Goal: Information Seeking & Learning: Learn about a topic

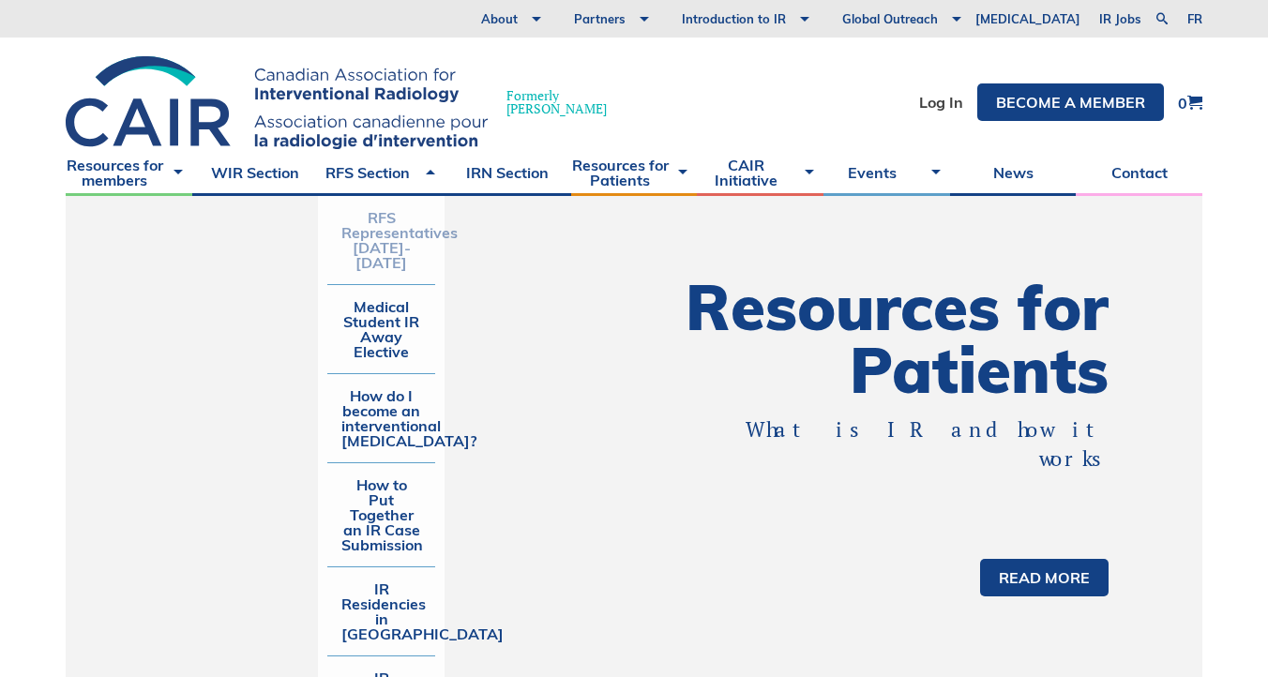
click at [385, 246] on link "RFS Representatives [DATE]-[DATE]" at bounding box center [381, 240] width 108 height 88
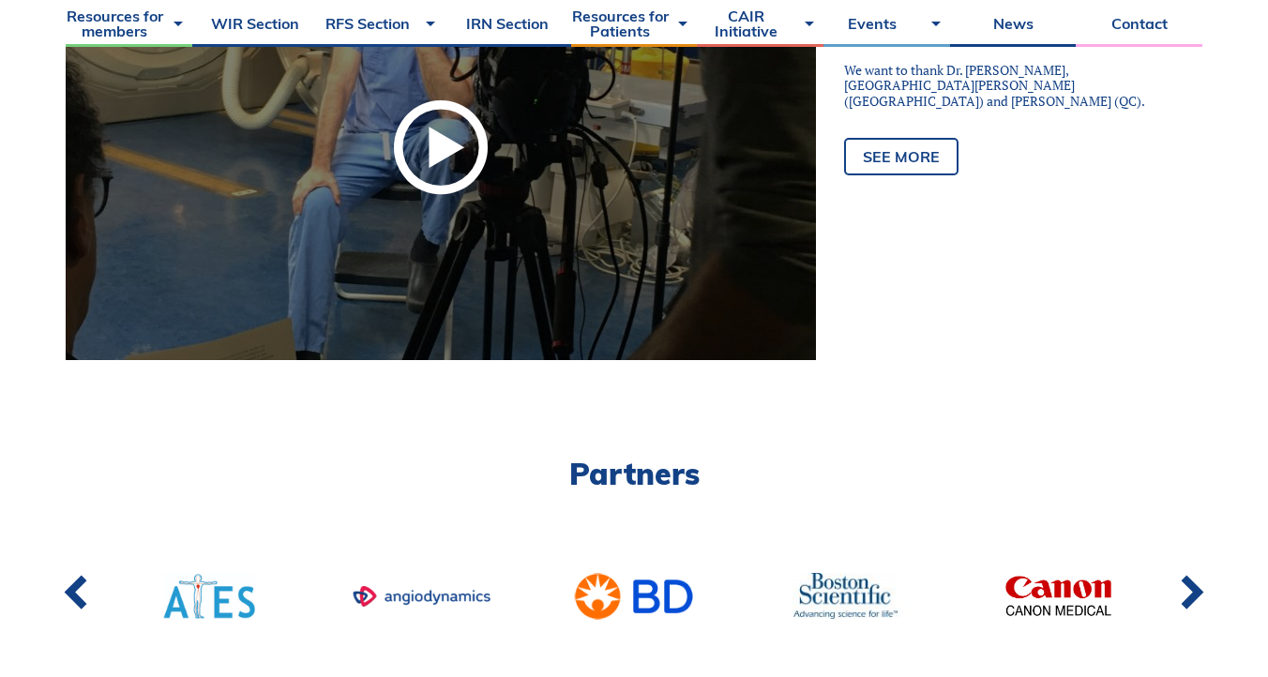
scroll to position [1276, 0]
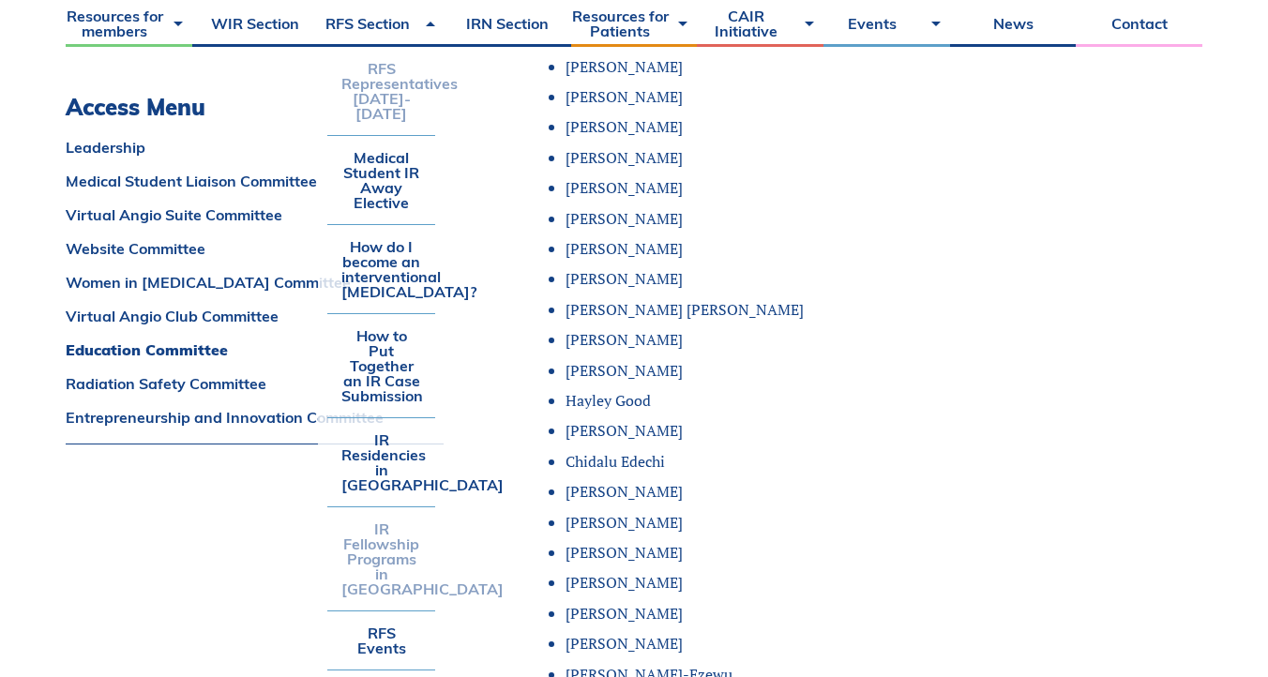
scroll to position [9257, 0]
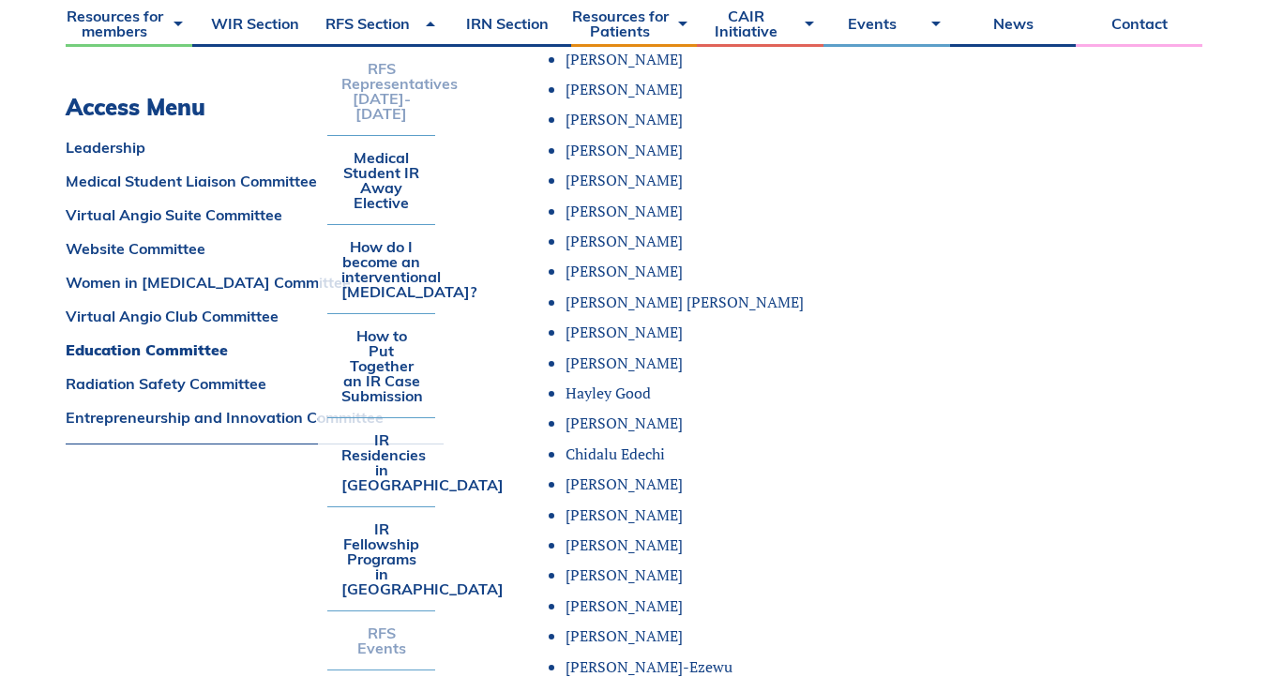
click at [369, 612] on link "RFS Events" at bounding box center [381, 641] width 108 height 58
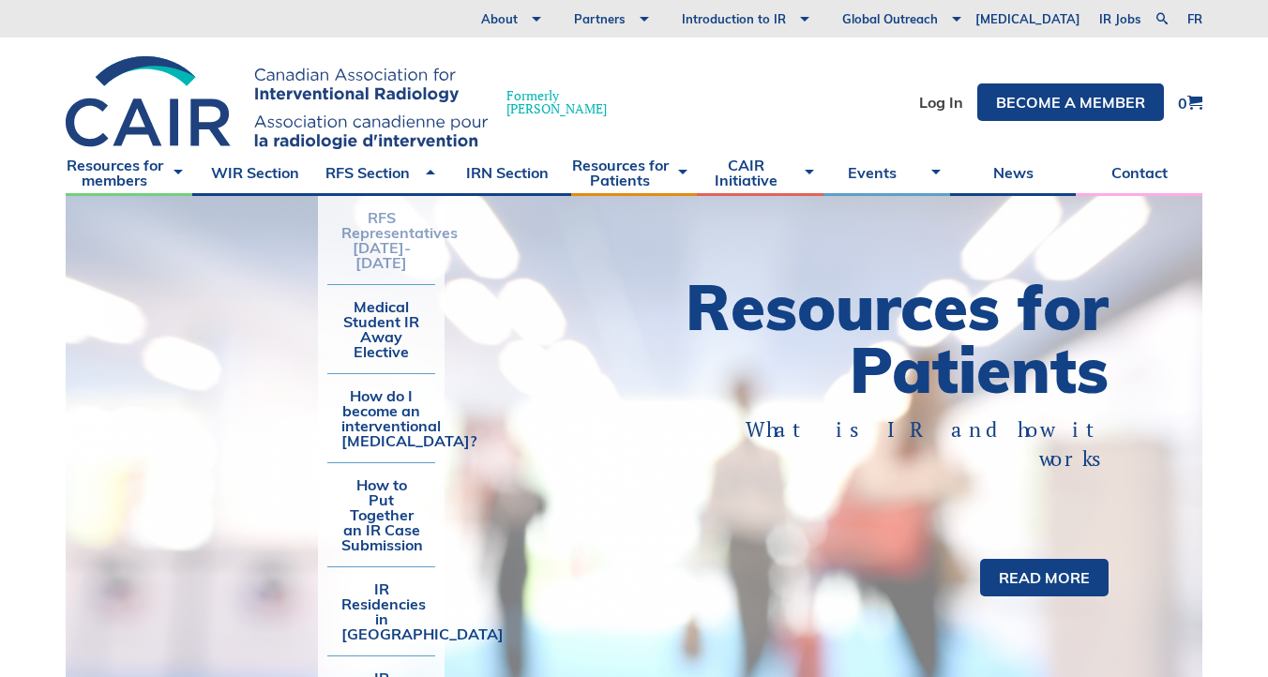
click at [373, 242] on link "RFS Representatives [DATE]-[DATE]" at bounding box center [381, 240] width 108 height 88
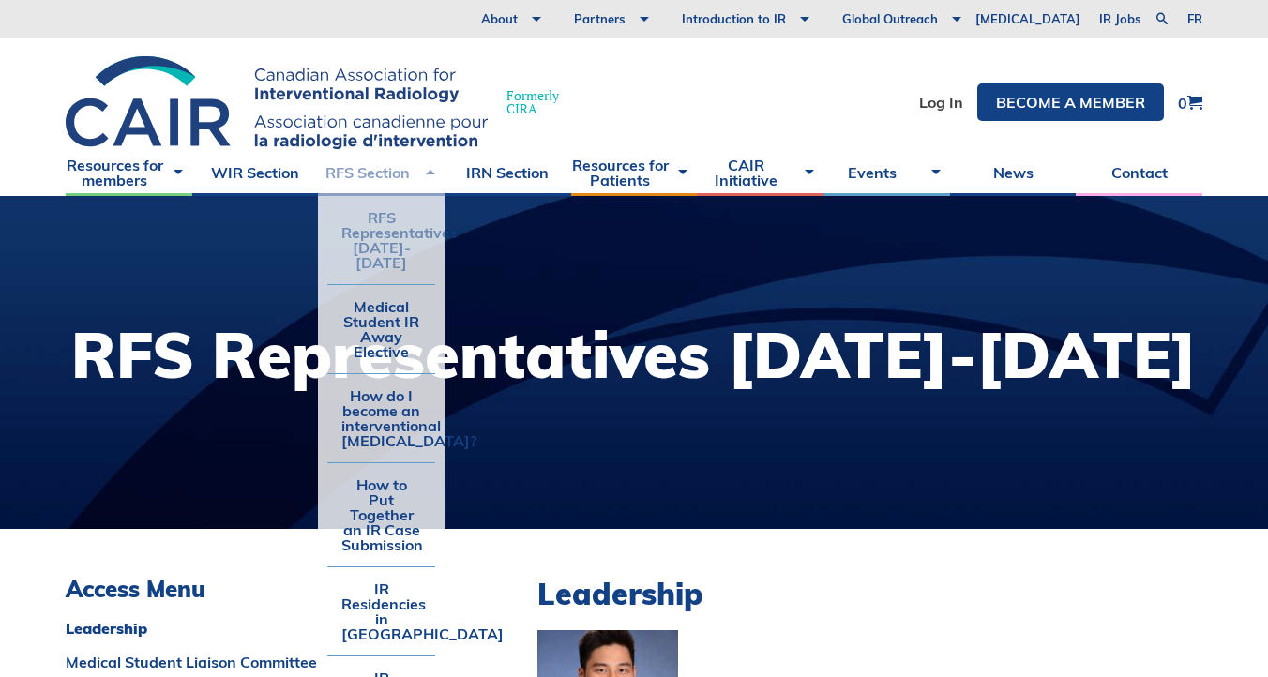
click at [392, 169] on link "RFS Section" at bounding box center [381, 172] width 127 height 47
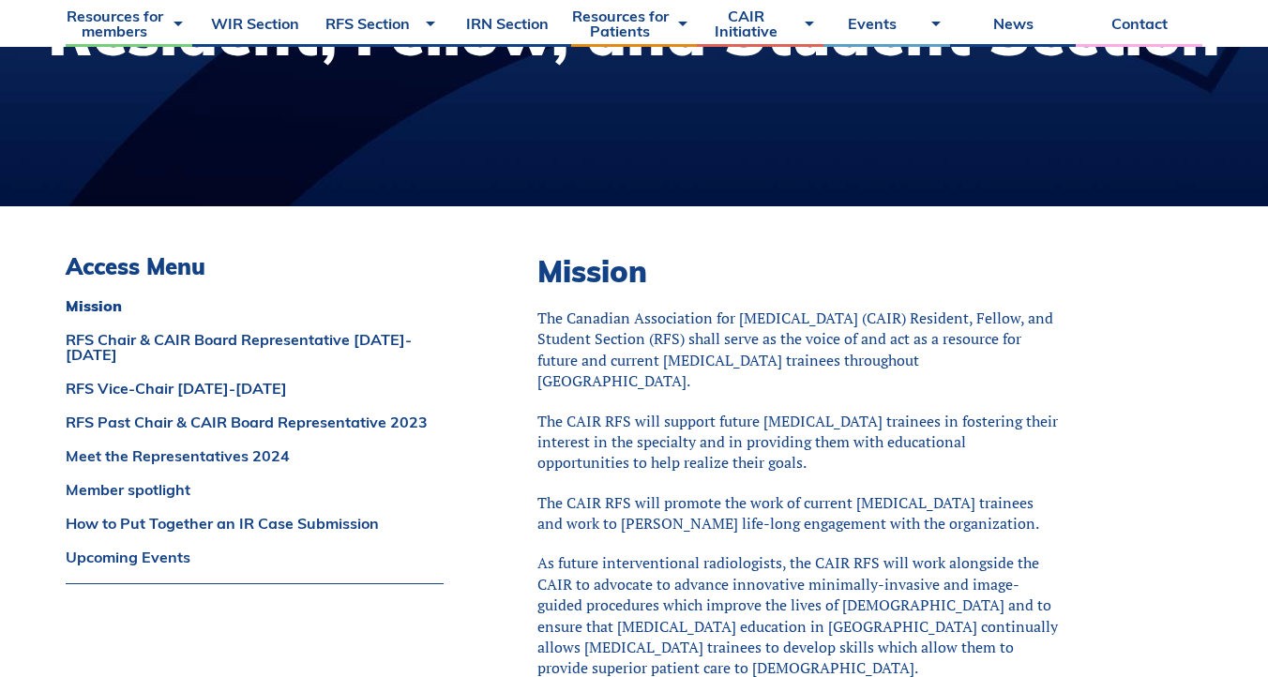
scroll to position [553, 0]
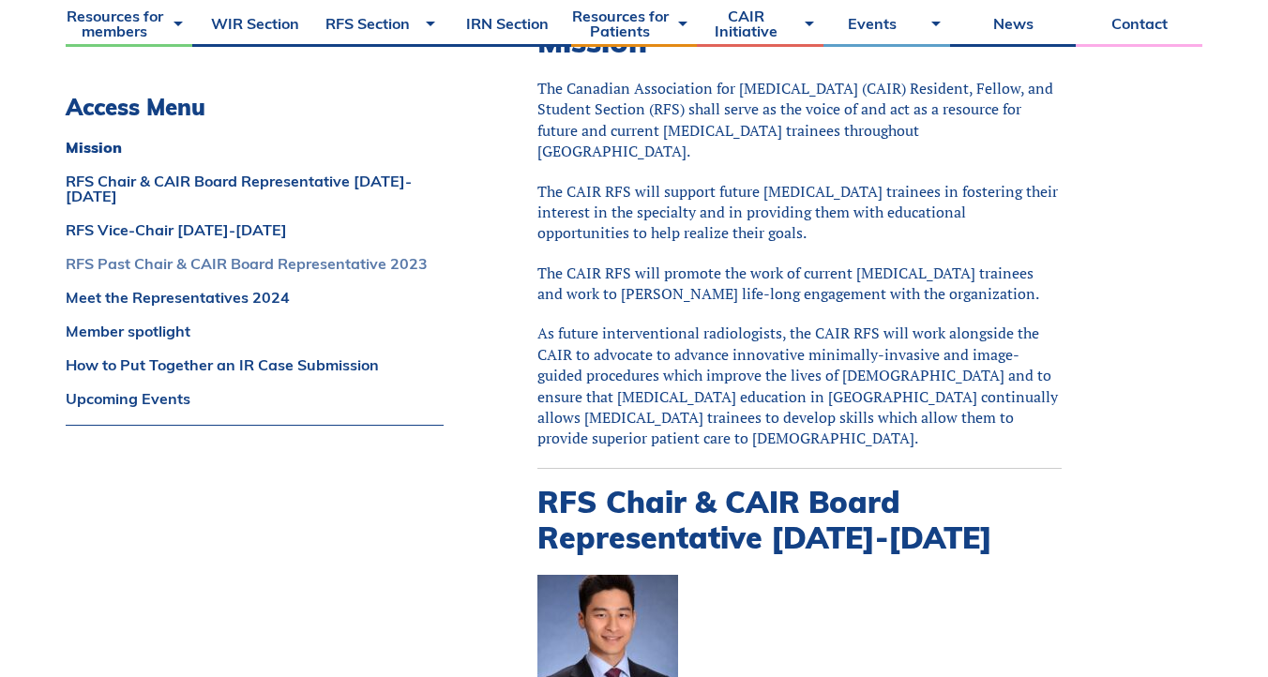
click at [386, 256] on link "RFS Past Chair & CAIR Board Representative 2023" at bounding box center [255, 263] width 378 height 15
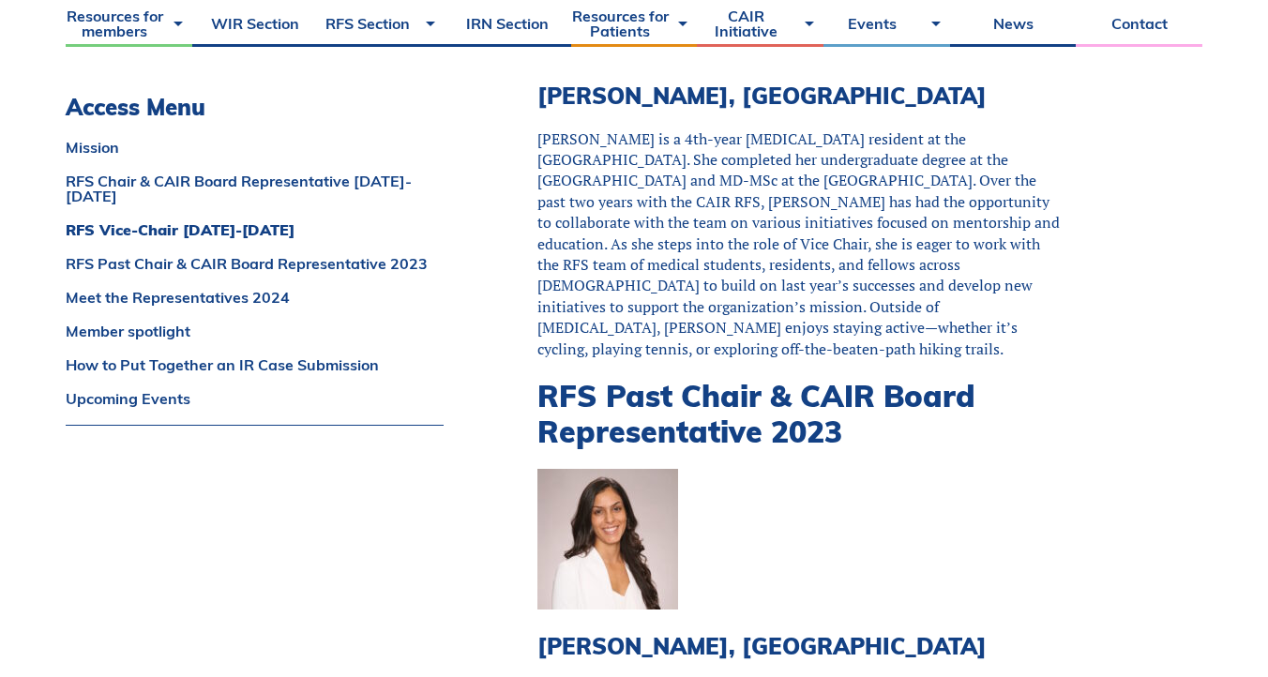
scroll to position [1760, 0]
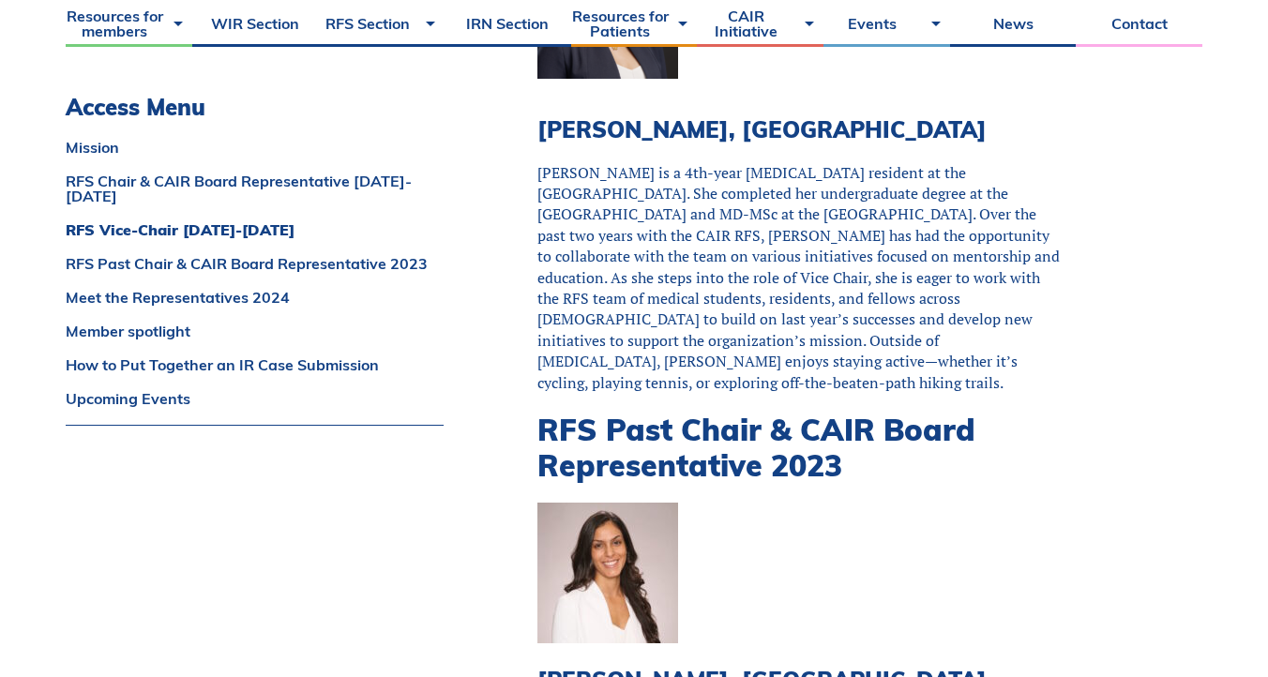
click at [682, 412] on h2 "RFS Past Chair & CAIR Board Representative 2023" at bounding box center [800, 448] width 524 height 72
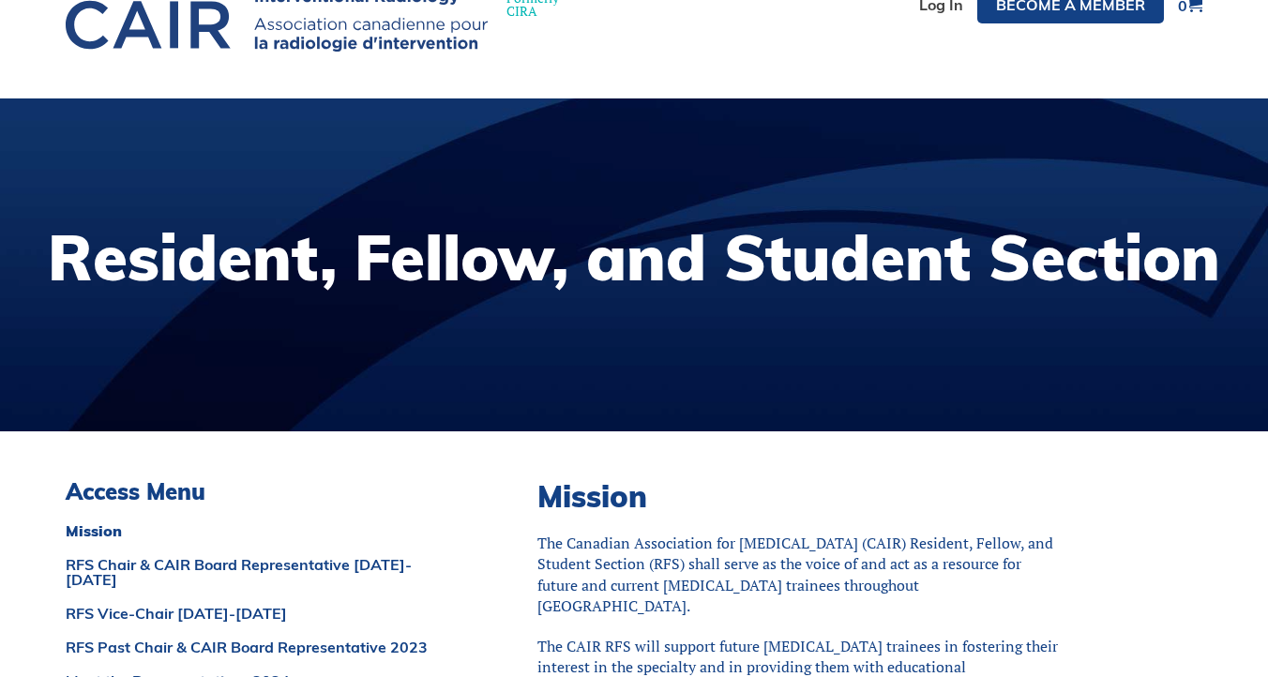
scroll to position [0, 0]
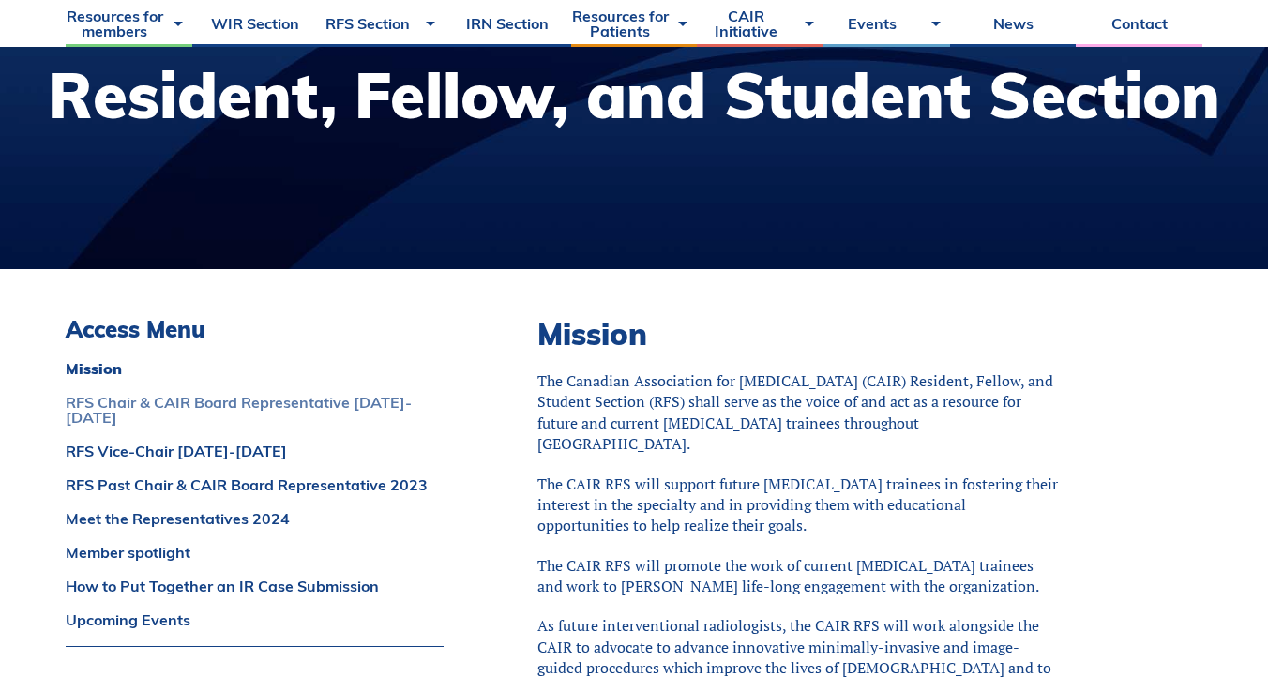
click at [283, 404] on link "RFS Chair & CAIR Board Representative 2024-2025" at bounding box center [255, 410] width 378 height 30
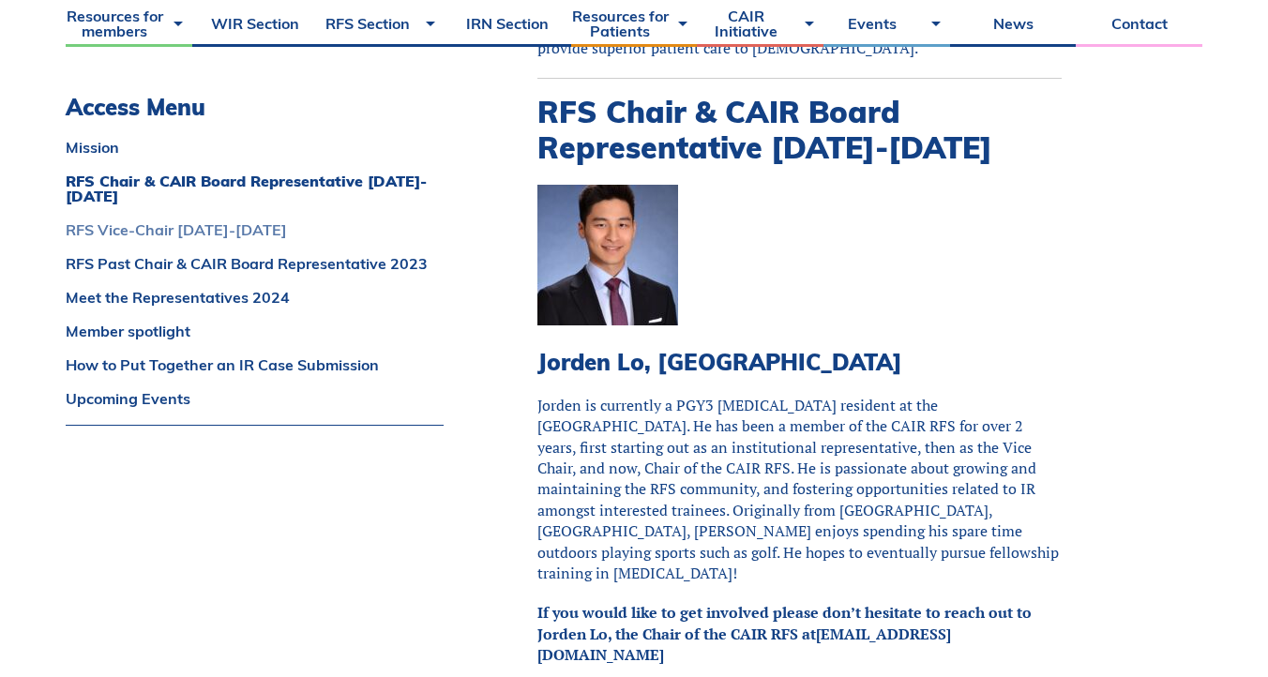
click at [201, 233] on link "RFS Vice-Chair 2024-2025" at bounding box center [255, 229] width 378 height 15
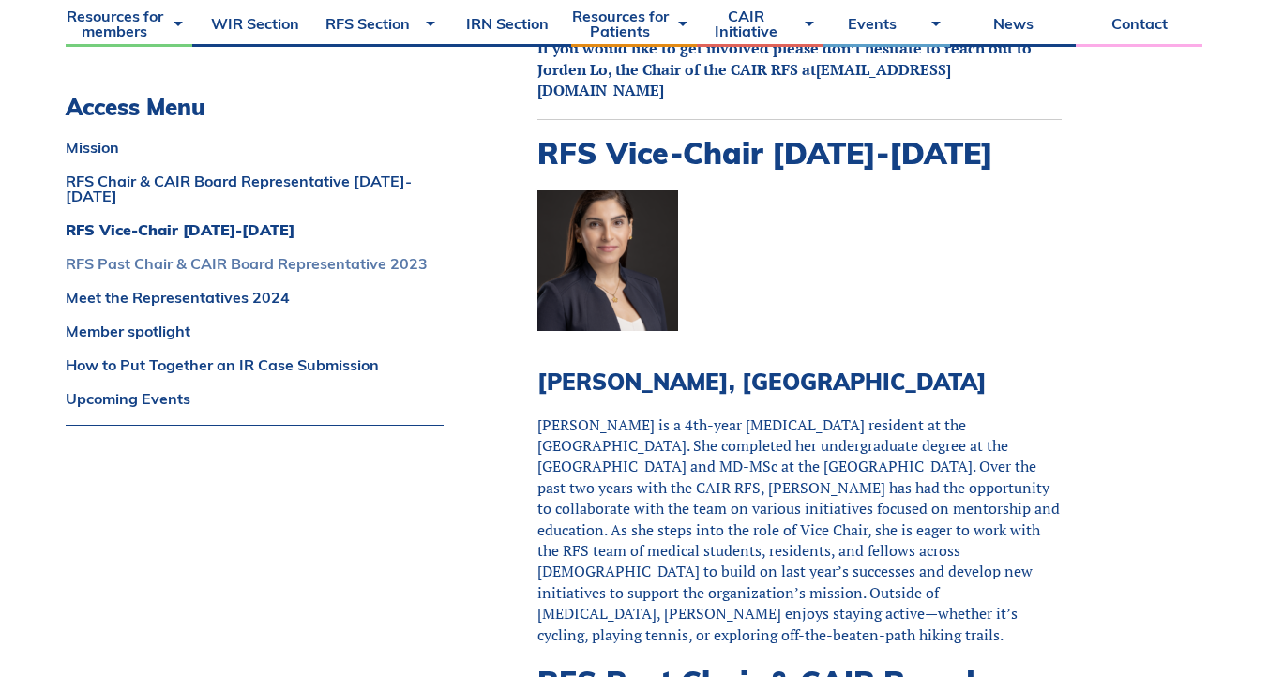
click at [201, 256] on link "RFS Past Chair & CAIR Board Representative 2023" at bounding box center [255, 263] width 378 height 15
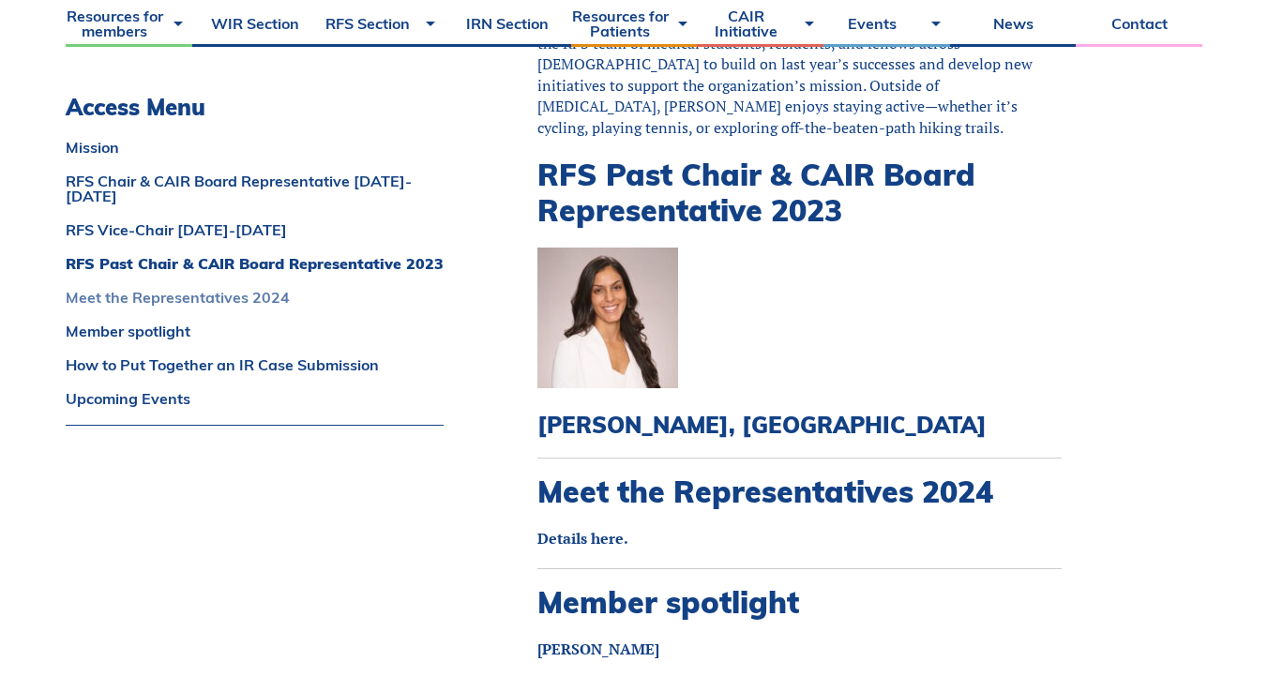
click at [199, 290] on link "Meet the Representatives 2024" at bounding box center [255, 297] width 378 height 15
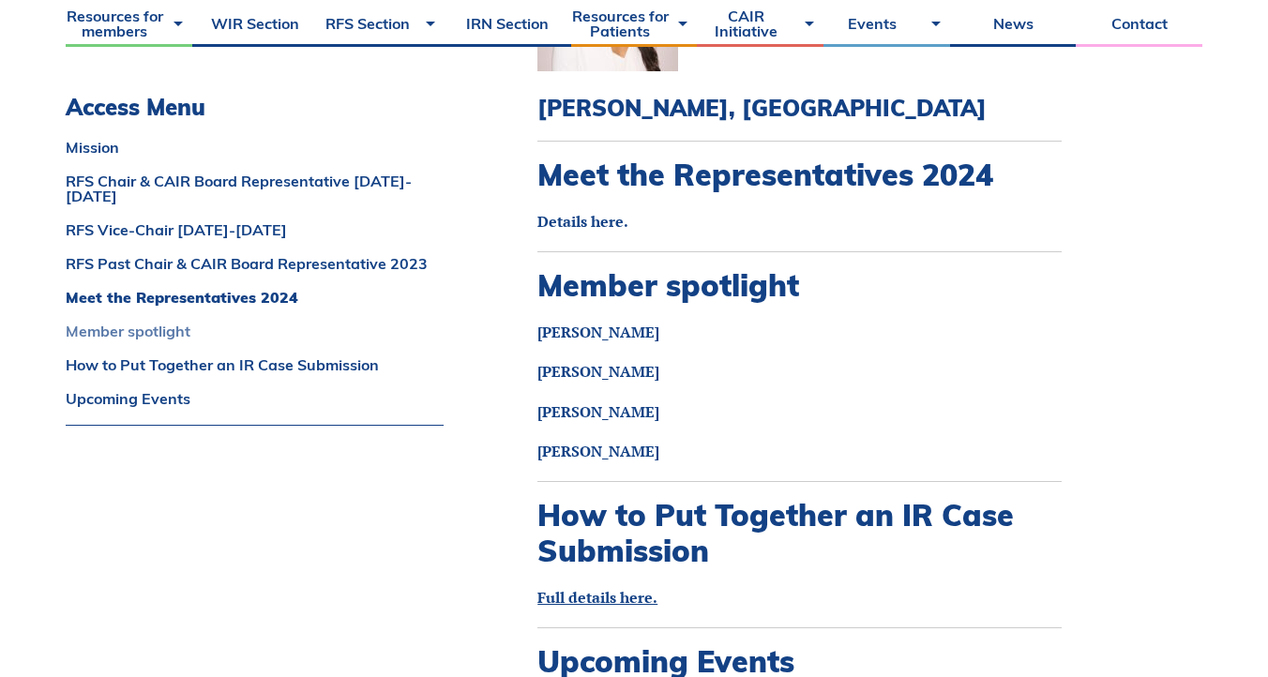
click at [152, 324] on link "Member spotlight" at bounding box center [255, 331] width 378 height 15
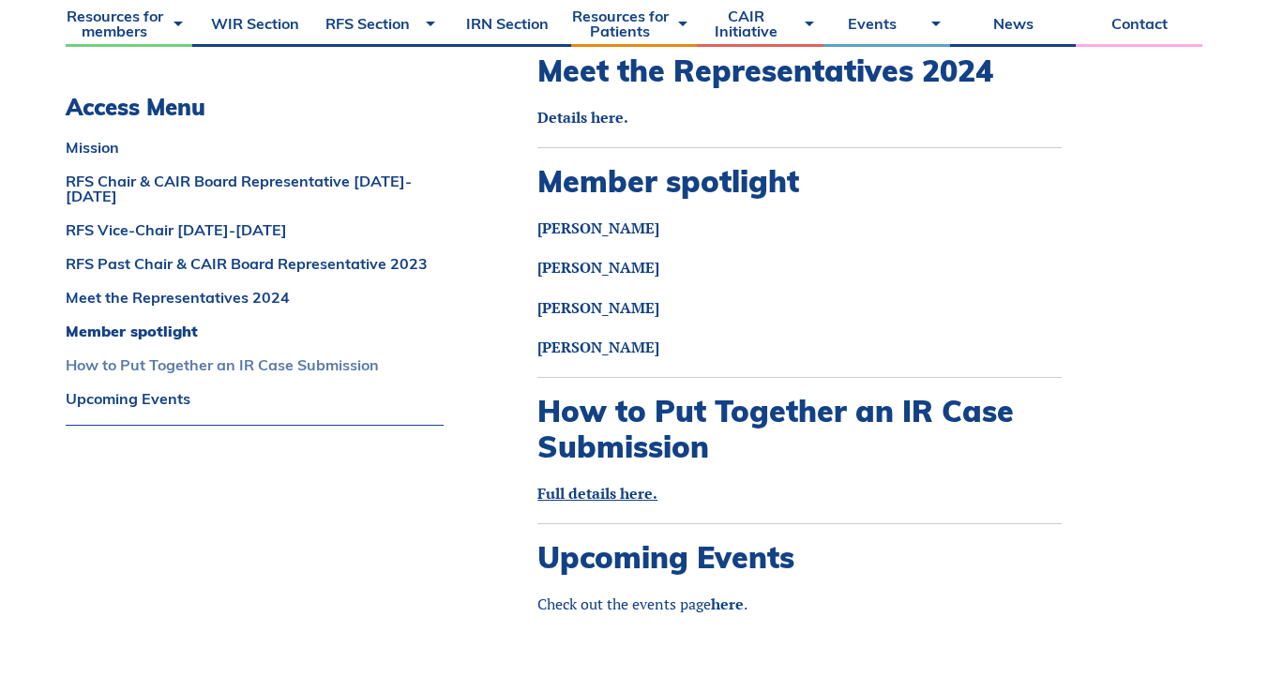
scroll to position [2443, 0]
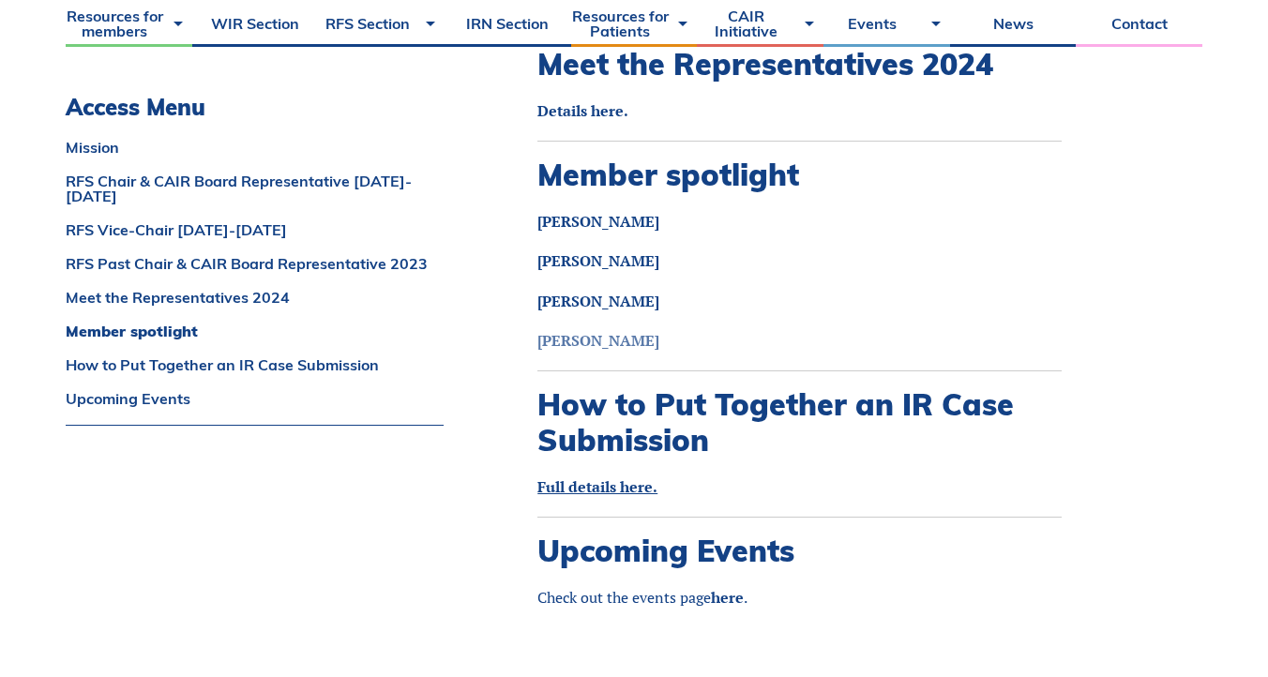
click at [565, 330] on link "Alanna Supersad" at bounding box center [599, 340] width 122 height 21
click at [591, 211] on strong "Aida Ahrari" at bounding box center [599, 221] width 122 height 21
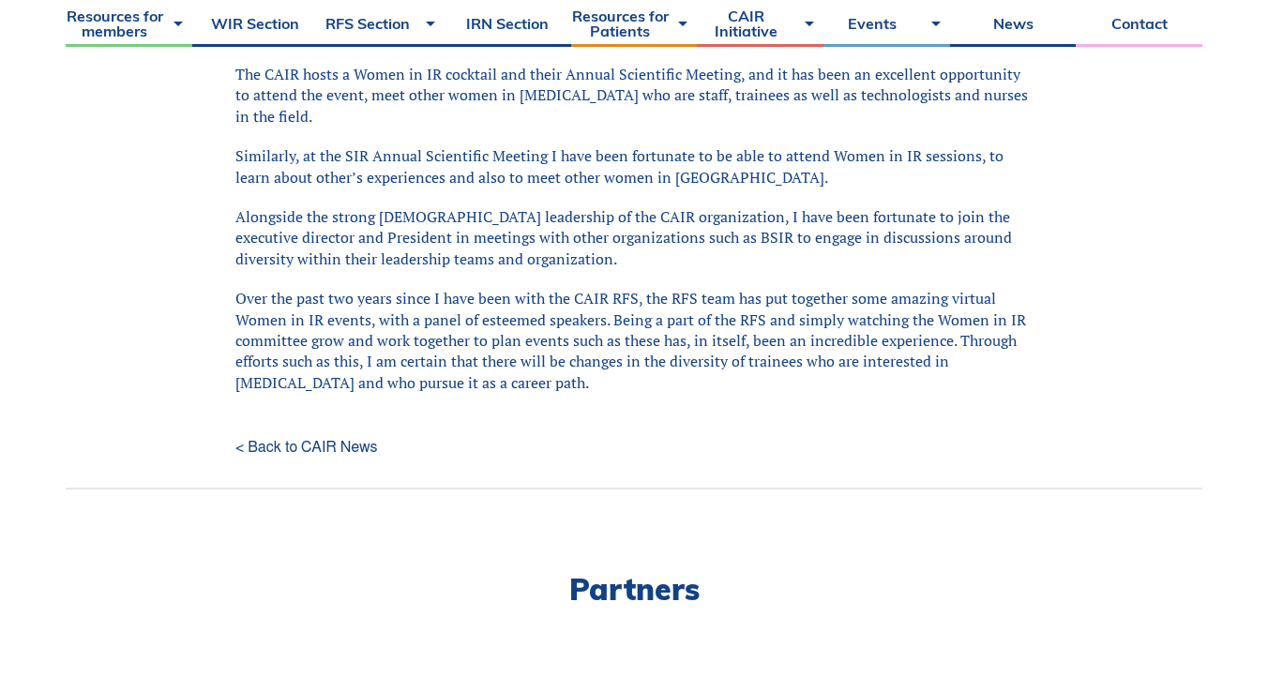
scroll to position [2642, 0]
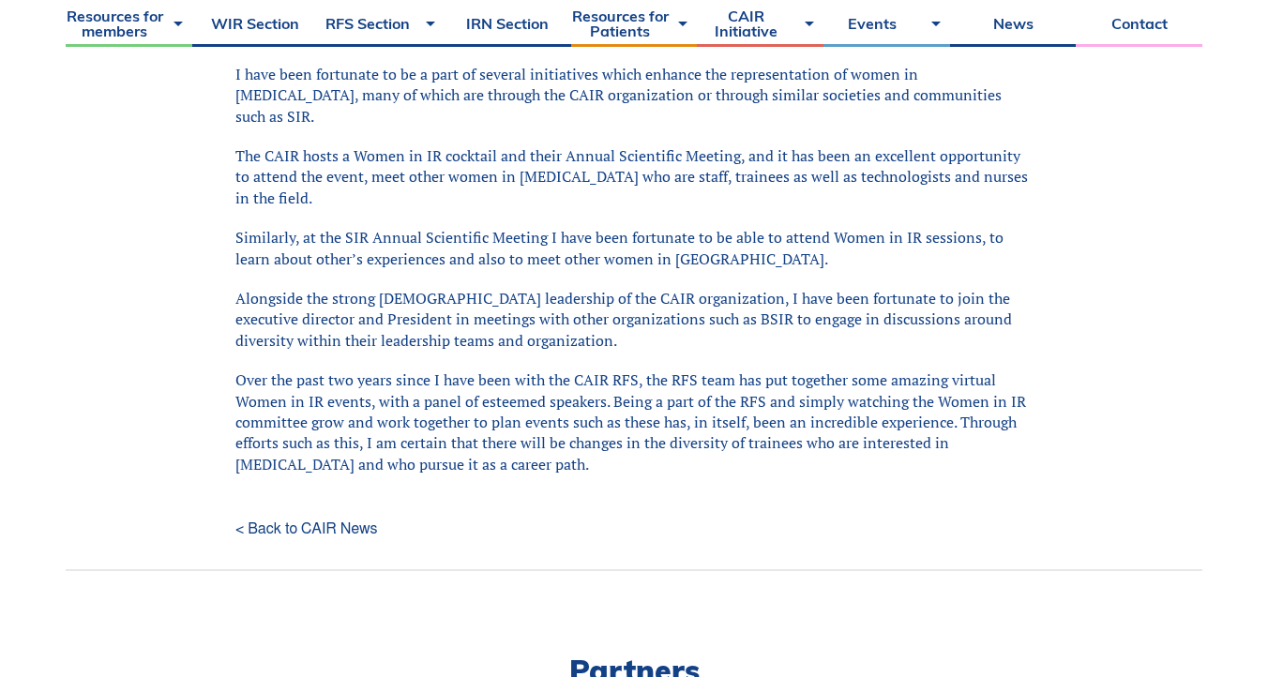
click at [683, 370] on p "Over the past two years since I have been with the CAIR RFS, the RFS team has p…" at bounding box center [633, 422] width 797 height 105
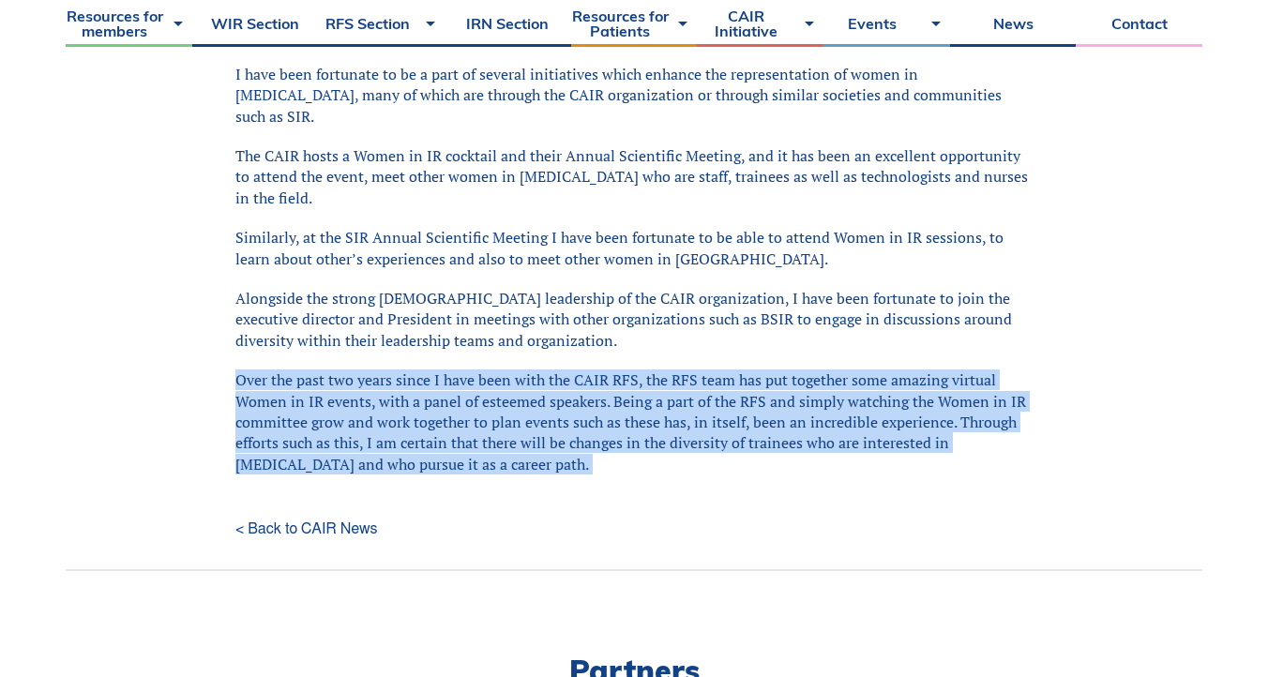
click at [683, 370] on p "Over the past two years since I have been with the CAIR RFS, the RFS team has p…" at bounding box center [633, 422] width 797 height 105
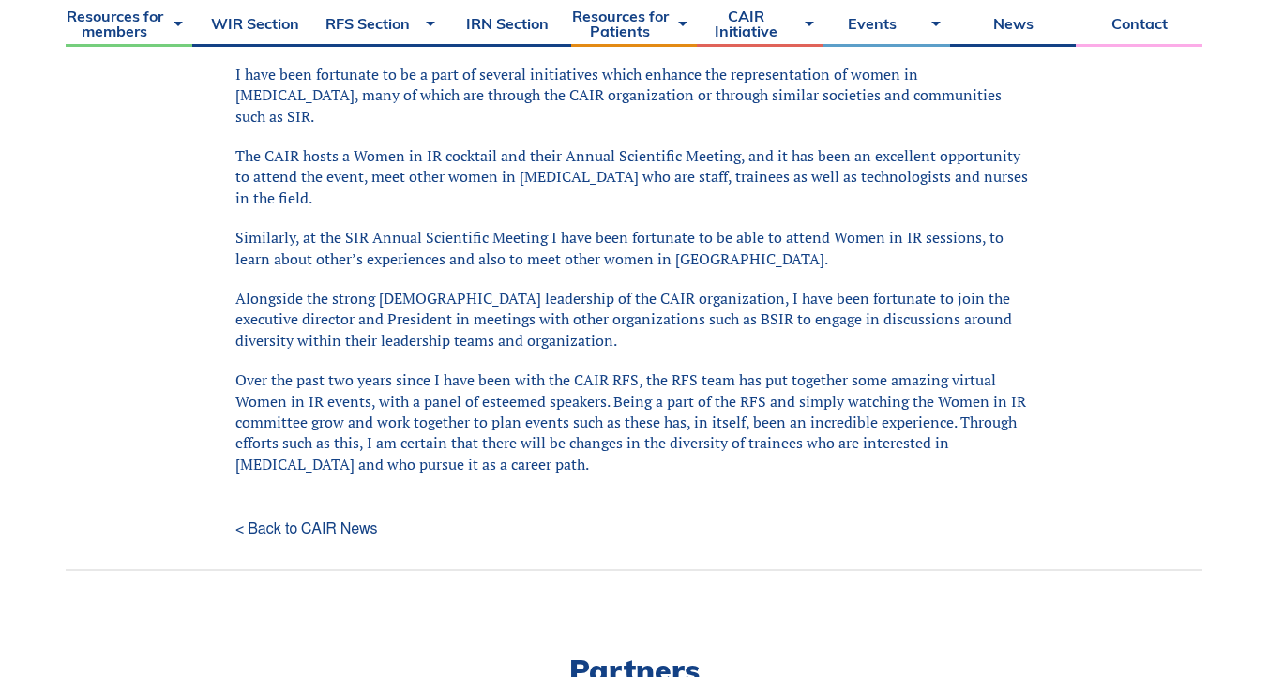
click at [683, 370] on p "Over the past two years since I have been with the CAIR RFS, the RFS team has p…" at bounding box center [633, 422] width 797 height 105
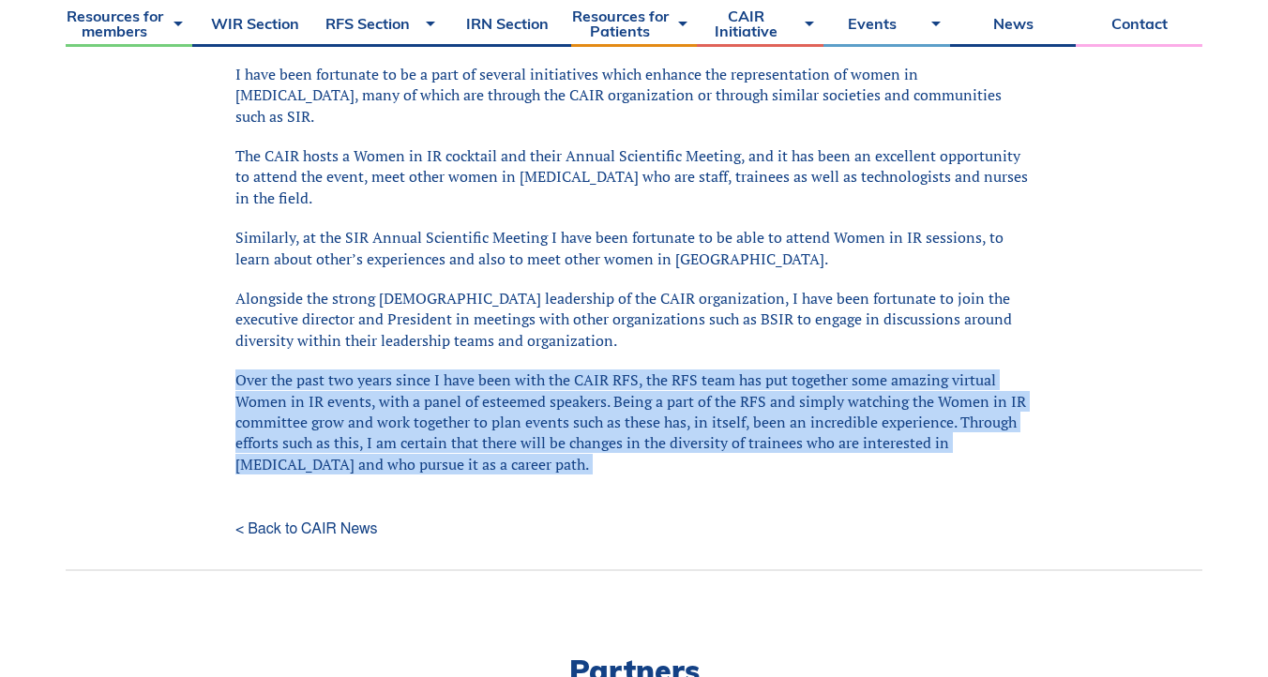
click at [683, 370] on p "Over the past two years since I have been with the CAIR RFS, the RFS team has p…" at bounding box center [633, 422] width 797 height 105
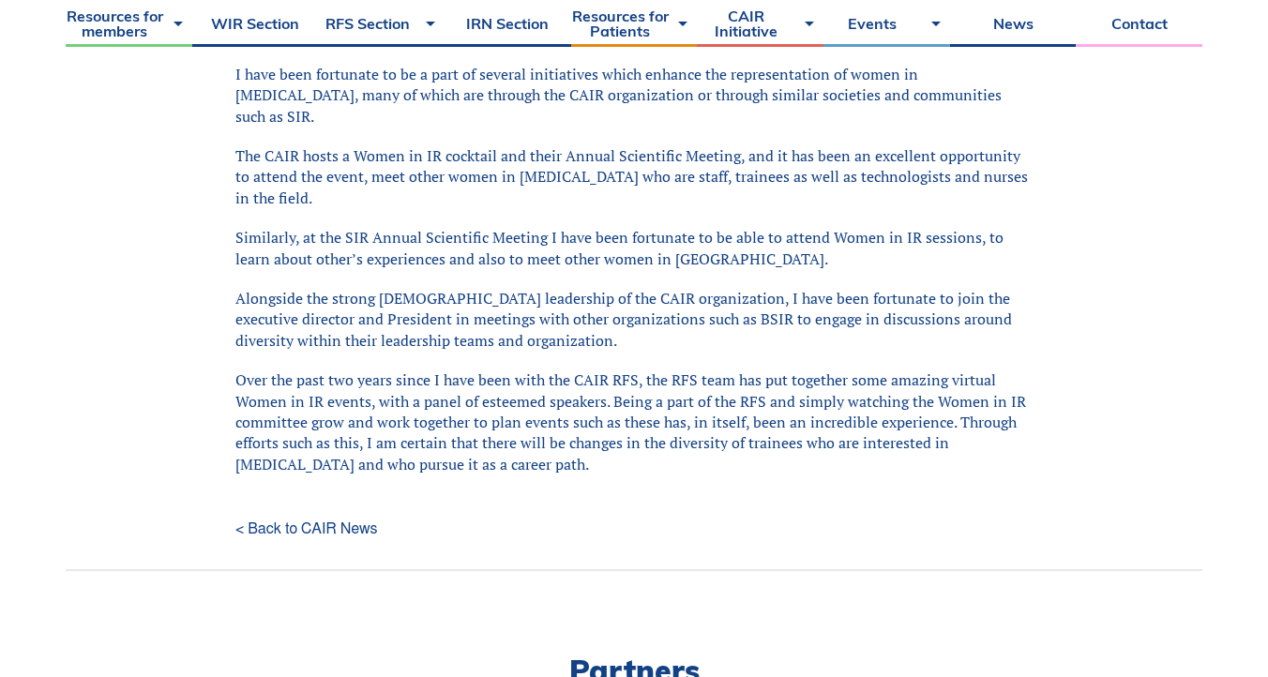
click at [683, 370] on p "Over the past two years since I have been with the CAIR RFS, the RFS team has p…" at bounding box center [633, 422] width 797 height 105
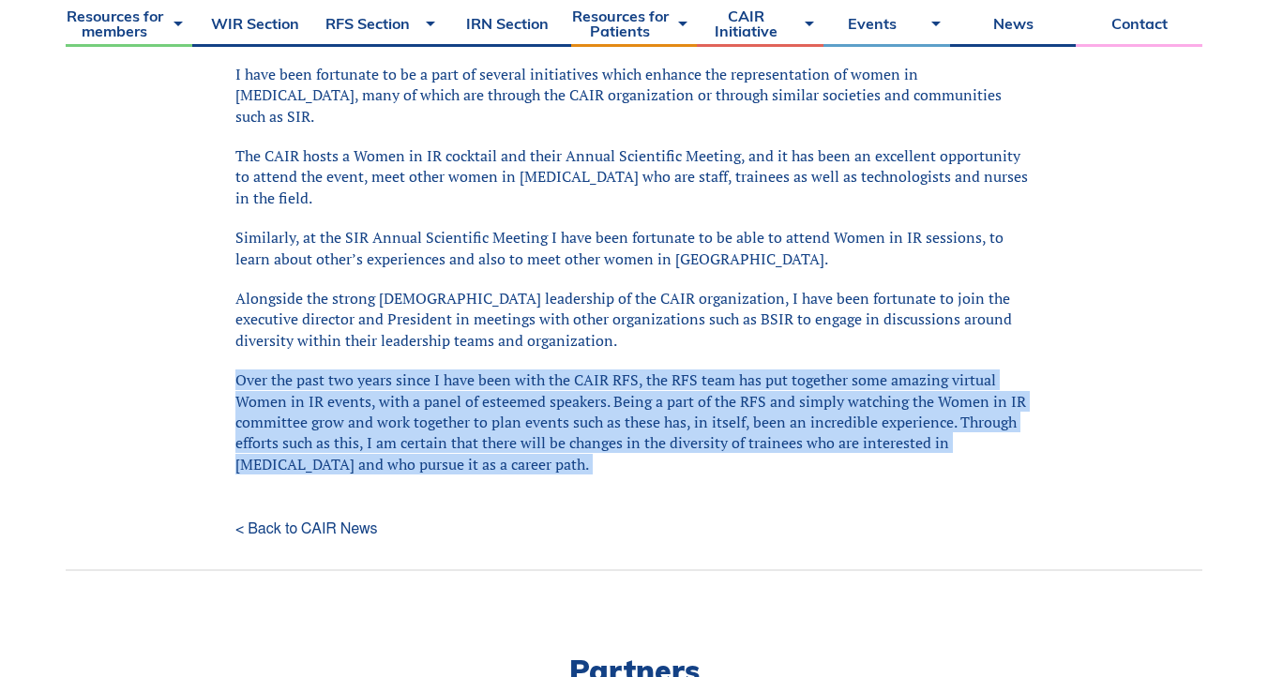
click at [683, 370] on p "Over the past two years since I have been with the CAIR RFS, the RFS team has p…" at bounding box center [633, 422] width 797 height 105
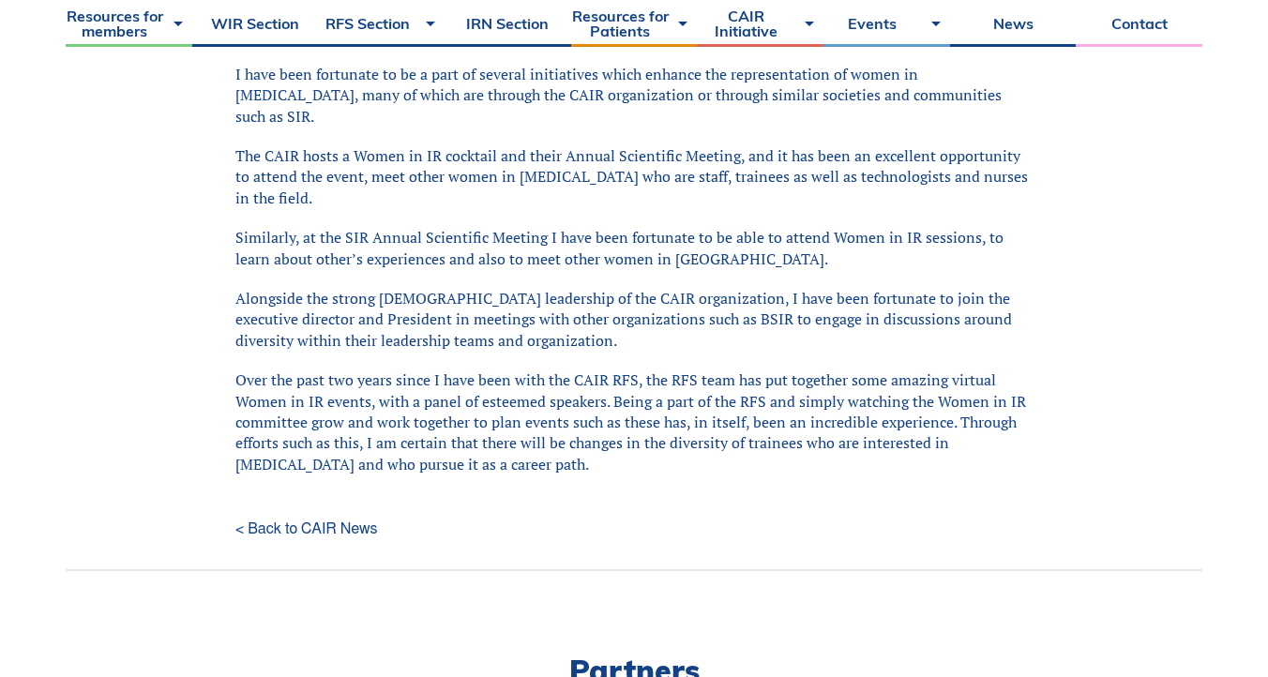
click at [660, 288] on p "Alongside the strong [DEMOGRAPHIC_DATA] leadership of the CAIR organization, I …" at bounding box center [633, 319] width 797 height 63
drag, startPoint x: 366, startPoint y: 173, endPoint x: 346, endPoint y: 173, distance: 19.7
click at [346, 227] on p "Similarly, at the SIR Annual Scientific Meeting I have been fortunate to be abl…" at bounding box center [633, 248] width 797 height 42
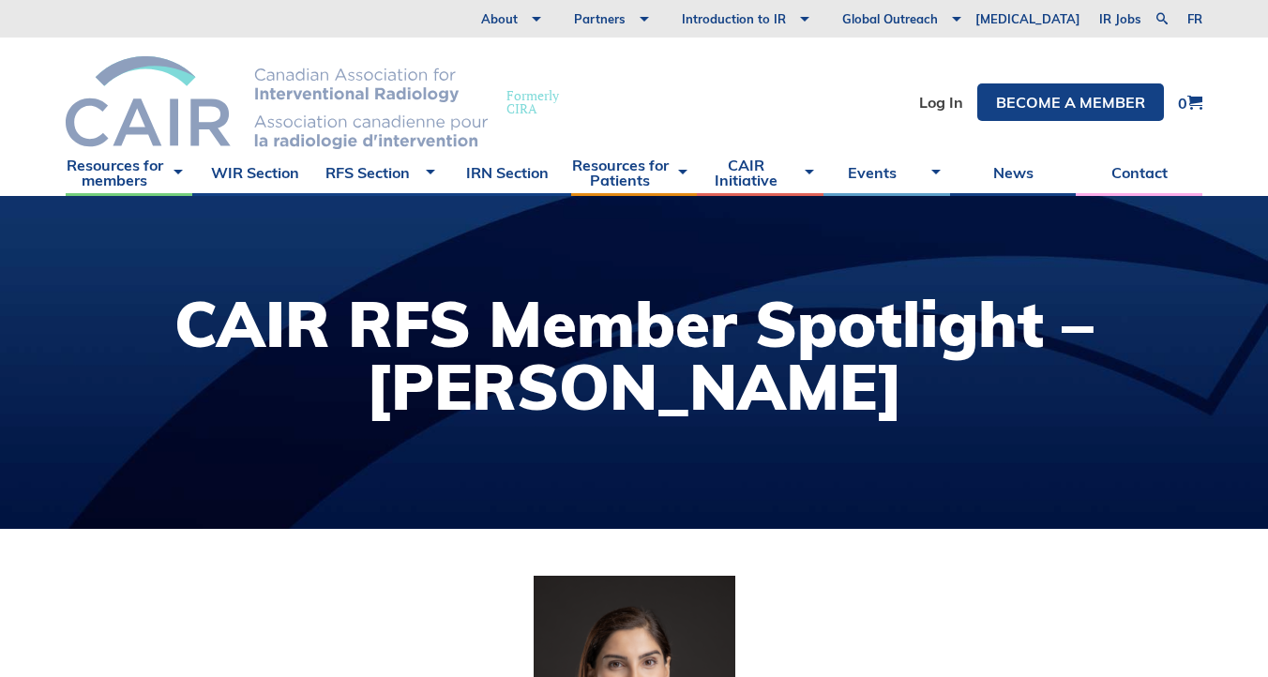
click at [534, 110] on span "Formerly [PERSON_NAME]" at bounding box center [533, 102] width 53 height 26
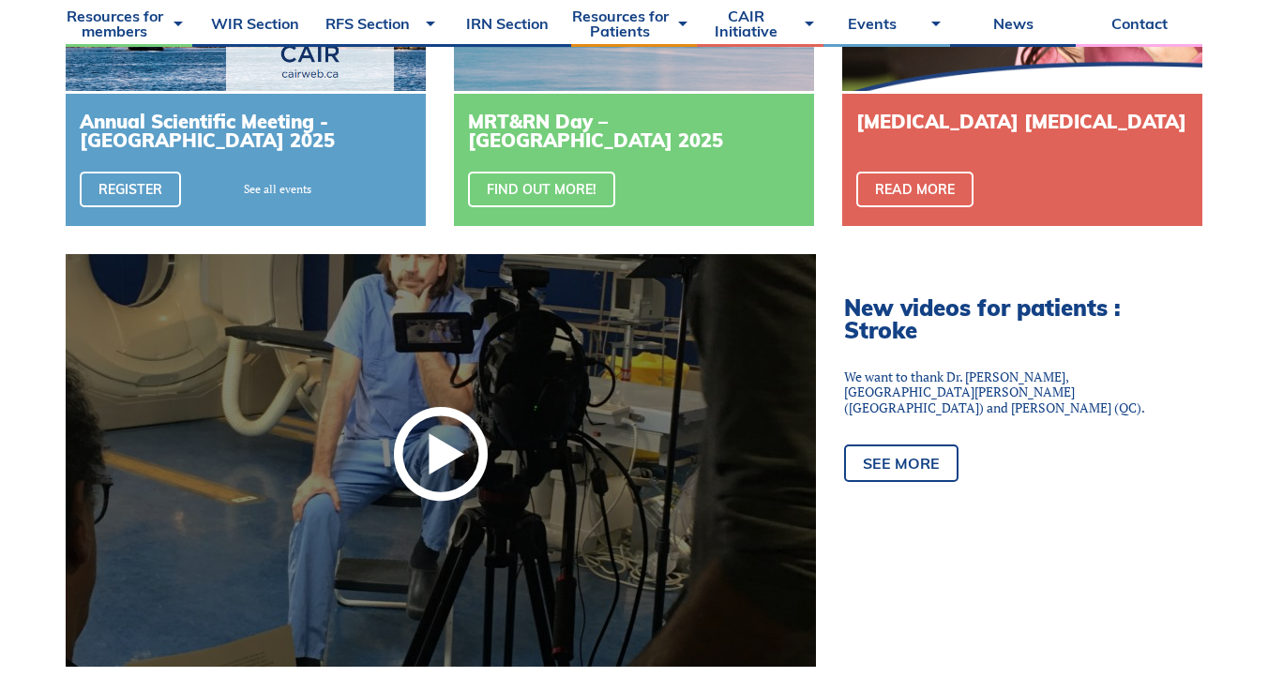
scroll to position [857, 0]
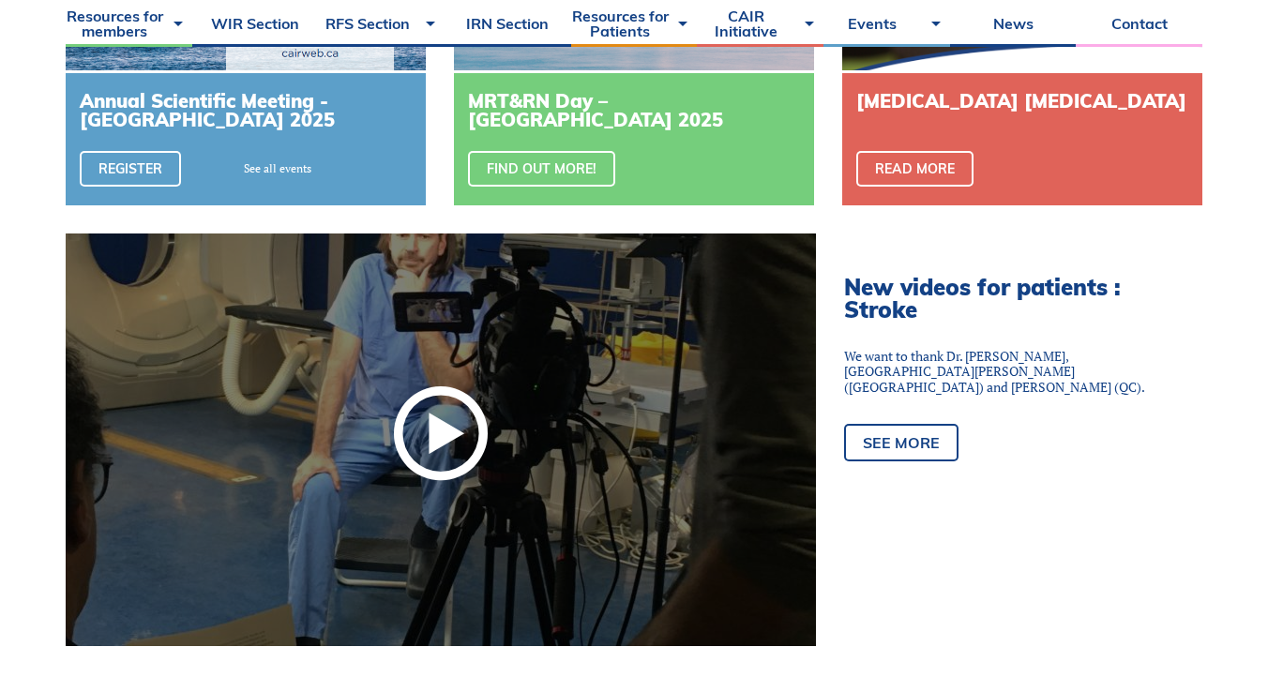
click at [622, 401] on div at bounding box center [441, 440] width 751 height 413
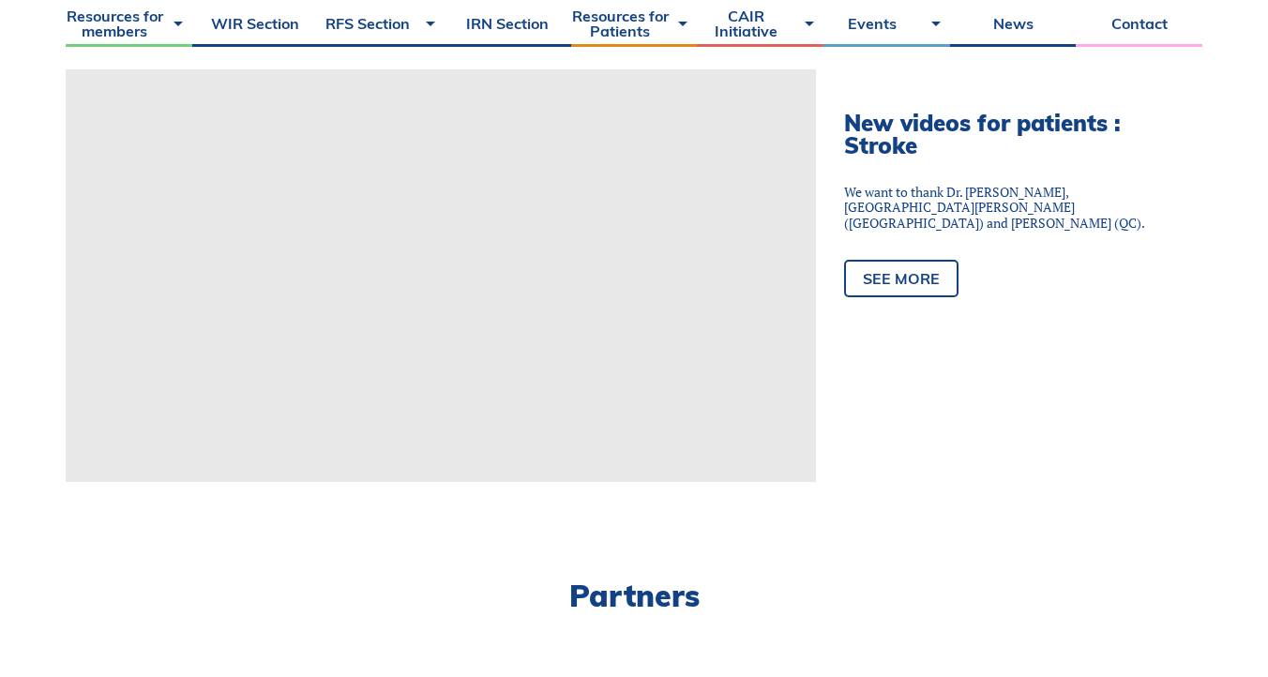
scroll to position [900, 0]
